Goal: Task Accomplishment & Management: Manage account settings

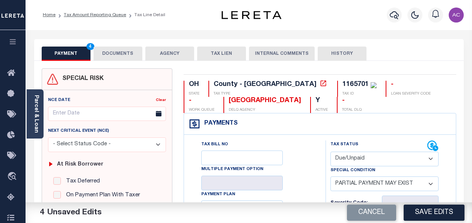
select select "DUE"
select select "15"
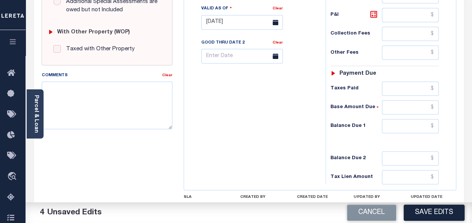
scroll to position [301, 0]
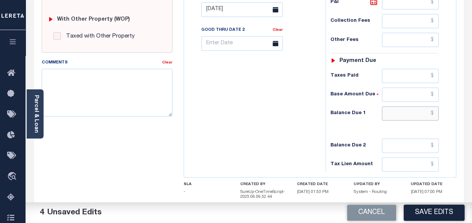
click at [404, 109] on input "text" at bounding box center [410, 113] width 57 height 14
type input "$11,951.03"
click at [90, 83] on textarea "Comments" at bounding box center [107, 92] width 131 height 47
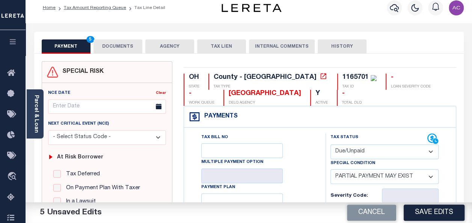
scroll to position [0, 0]
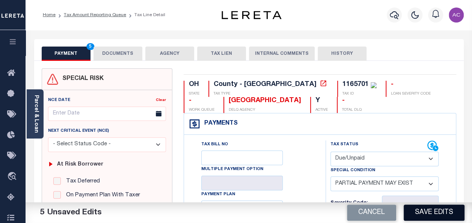
type textarea "As per TC Jenni Taxes are due for 2024-2nd half"
click at [436, 212] on button "Save Edits" at bounding box center [434, 213] width 61 height 16
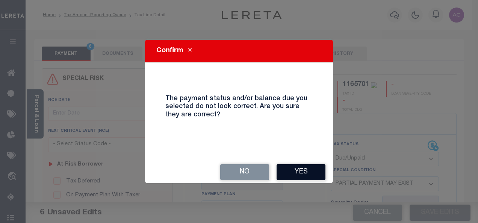
click at [313, 176] on button "Yes" at bounding box center [301, 172] width 49 height 16
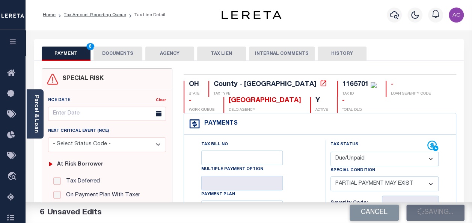
checkbox input "false"
type input "$9,393.11"
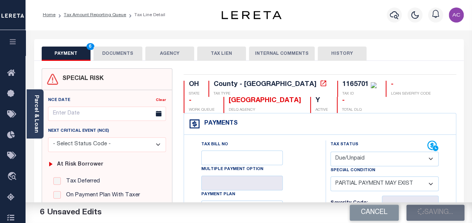
type input "$11,951.03"
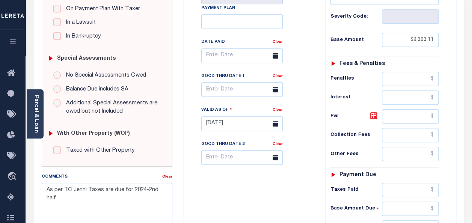
scroll to position [188, 0]
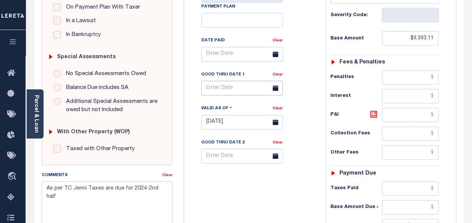
click at [214, 86] on input "text" at bounding box center [242, 88] width 82 height 15
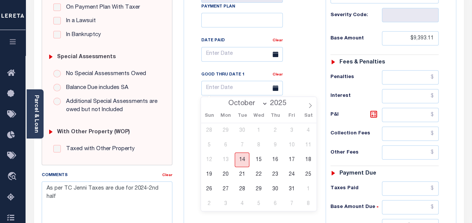
click at [244, 159] on span "14" at bounding box center [242, 160] width 15 height 15
type input "[DATE]"
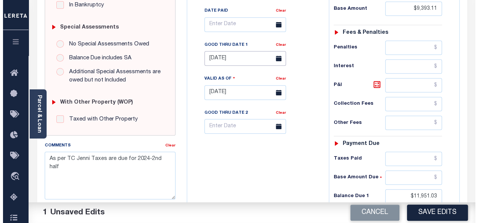
scroll to position [263, 0]
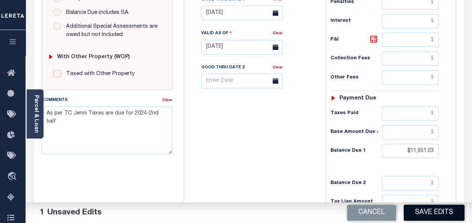
click at [432, 212] on button "Save Edits" at bounding box center [434, 213] width 61 height 16
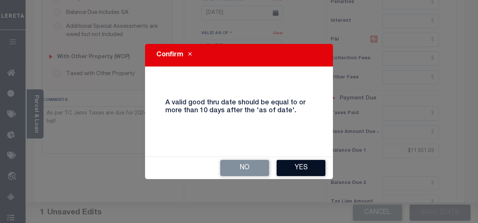
click at [295, 167] on button "Yes" at bounding box center [301, 168] width 49 height 16
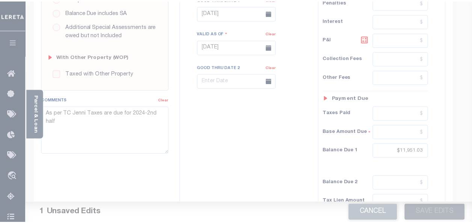
scroll to position [271, 0]
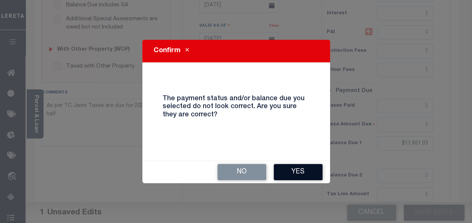
click at [303, 169] on button "Yes" at bounding box center [298, 172] width 49 height 16
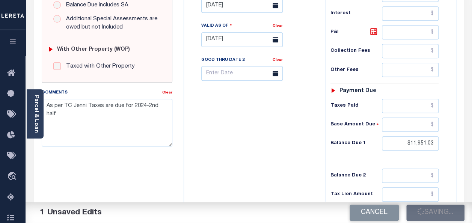
checkbox input "false"
type input "$9,393.11"
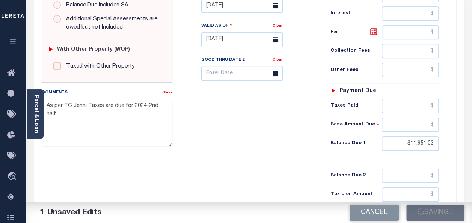
type input "$11,951.03"
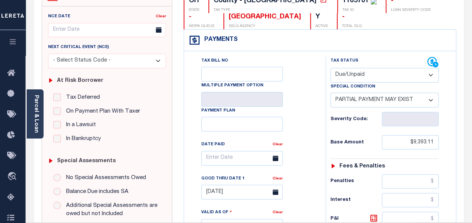
scroll to position [0, 0]
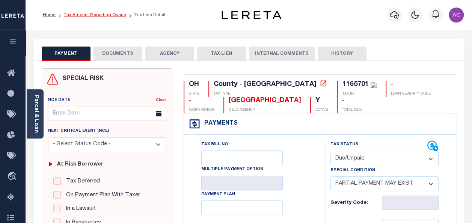
click at [99, 14] on link "Tax Amount Reporting Queue" at bounding box center [95, 15] width 62 height 5
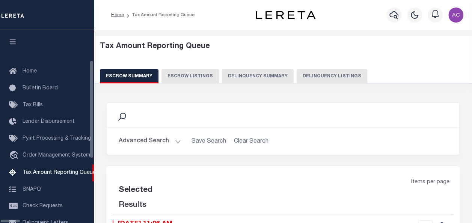
click at [297, 75] on button "Delinquency Listings" at bounding box center [332, 76] width 71 height 14
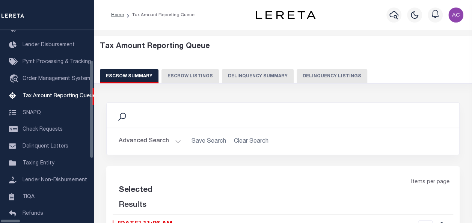
select select "100"
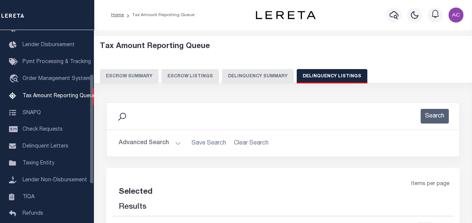
select select "100"
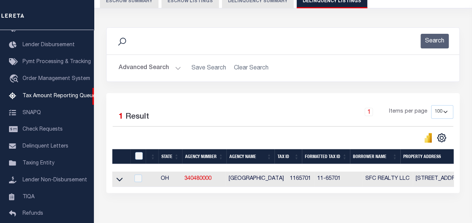
scroll to position [113, 0]
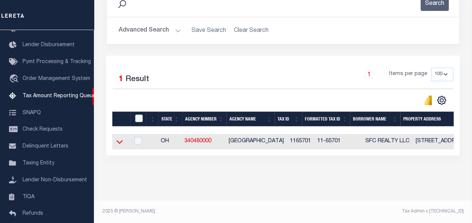
click at [119, 145] on icon at bounding box center [119, 142] width 6 height 8
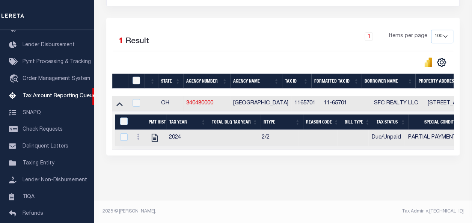
scroll to position [156, 0]
click at [140, 135] on link at bounding box center [138, 138] width 8 height 6
click at [135, 80] on input "checkbox" at bounding box center [137, 81] width 8 height 8
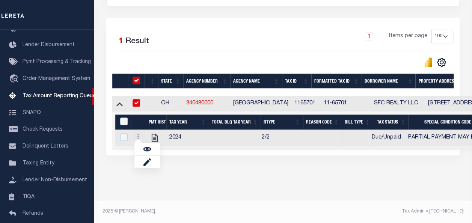
checkbox input "true"
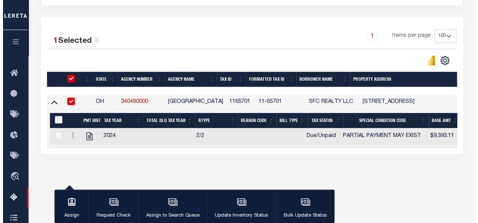
scroll to position [150, 0]
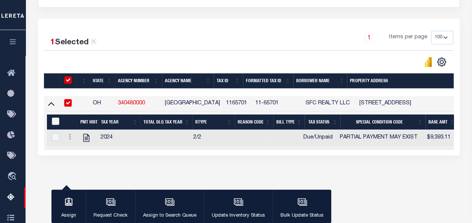
click at [56, 120] on input "&nbsp;" at bounding box center [56, 122] width 8 height 8
checkbox input "true"
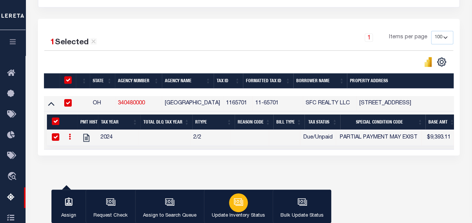
click at [238, 207] on icon "button" at bounding box center [239, 202] width 10 height 10
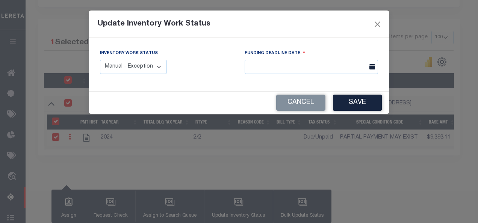
click at [142, 66] on select "Manual - Exception Pended - Awaiting Search Late Add Exception Completed" at bounding box center [133, 67] width 67 height 15
select select "4"
click at [100, 60] on select "Manual - Exception Pended - Awaiting Search Late Add Exception Completed" at bounding box center [133, 67] width 67 height 15
click at [353, 102] on button "Save" at bounding box center [357, 103] width 49 height 16
